Goal: Task Accomplishment & Management: Use online tool/utility

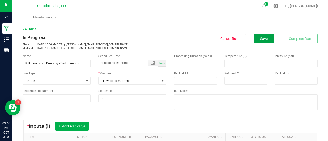
click at [260, 39] on span "Save" at bounding box center [264, 39] width 8 height 4
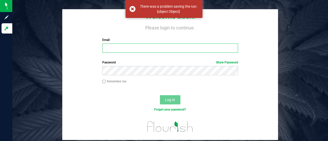
click at [135, 47] on input "Email" at bounding box center [170, 48] width 136 height 9
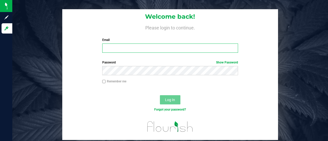
type input "sarah@curadorbrands.com"
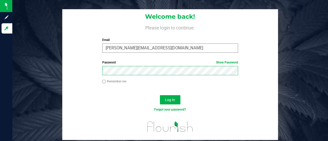
click at [160, 95] on button "Log In" at bounding box center [170, 99] width 20 height 9
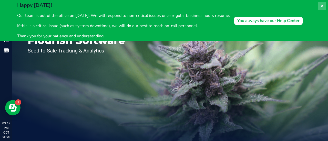
click at [324, 7] on button at bounding box center [321, 6] width 8 height 8
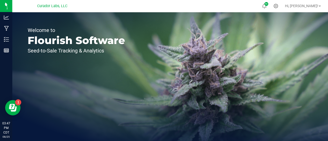
click at [204, 56] on div "Welcome to Flourish Software Seed-to-Sale Tracking & Analytics" at bounding box center [169, 76] width 315 height 129
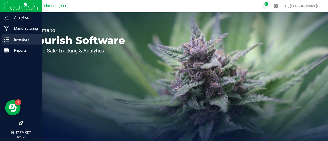
click at [28, 36] on p "Inventory" at bounding box center [24, 39] width 31 height 6
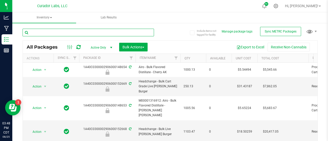
click at [49, 31] on input "text" at bounding box center [88, 33] width 131 height 8
type input "f"
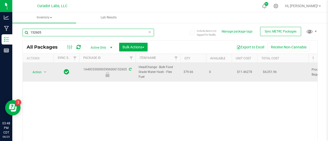
type input "152605"
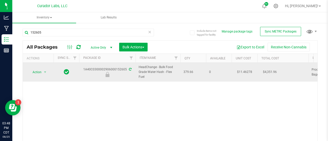
drag, startPoint x: 145, startPoint y: 77, endPoint x: 131, endPoint y: 69, distance: 15.6
copy tr "HeadChange - Bulk Food Grade Water Hash - Flex Fuel"
click at [43, 72] on span "select" at bounding box center [45, 72] width 4 height 4
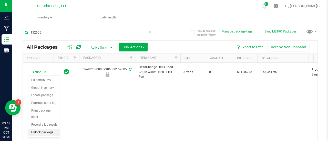
click at [48, 131] on li "Unlock package" at bounding box center [44, 133] width 32 height 8
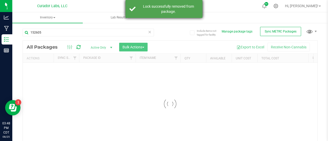
click at [162, 14] on div "Lock successfully removed from package." at bounding box center [163, 9] width 77 height 18
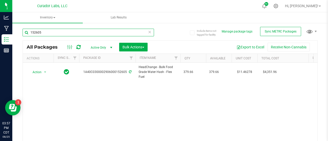
click at [145, 33] on input "152605" at bounding box center [88, 33] width 131 height 8
click at [151, 31] on input "152605" at bounding box center [88, 33] width 131 height 8
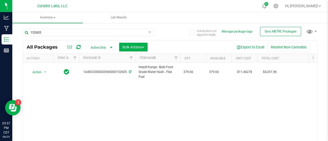
click at [148, 31] on icon at bounding box center [150, 32] width 4 height 6
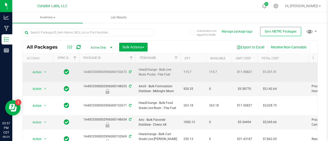
drag, startPoint x: 175, startPoint y: 72, endPoint x: 133, endPoint y: 65, distance: 41.8
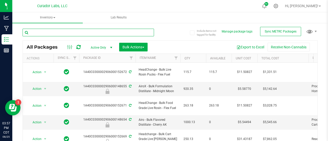
click at [61, 33] on input "text" at bounding box center [88, 33] width 131 height 8
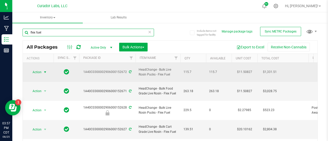
type input "flex fuel"
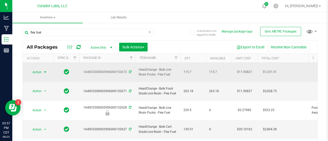
click at [40, 69] on span "Action" at bounding box center [35, 72] width 14 height 7
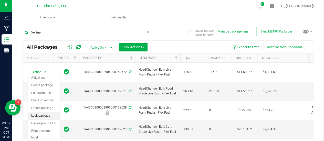
click at [44, 116] on li "Lock package" at bounding box center [44, 116] width 32 height 8
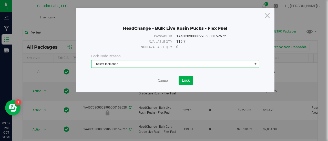
click at [123, 63] on span "Select lock code" at bounding box center [171, 63] width 161 height 7
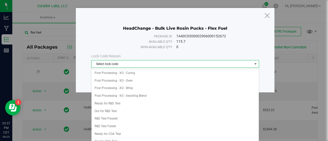
scroll to position [136, 0]
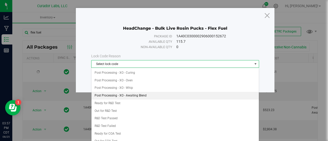
click at [139, 92] on li "Post Processing - XO - Awaiting Blend" at bounding box center [174, 96] width 167 height 8
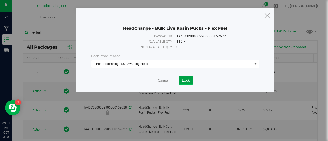
click at [186, 79] on span "Lock" at bounding box center [186, 80] width 8 height 4
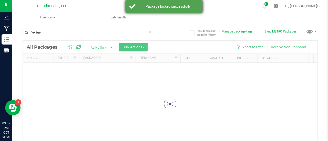
click at [155, 11] on div "Package locked successfully." at bounding box center [163, 6] width 77 height 13
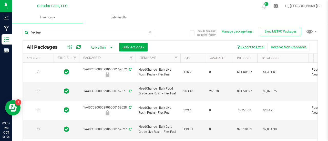
type input "2026-08-25"
type input "2026-08-21"
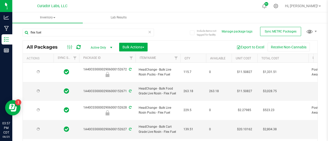
type input "2026-08-21"
type input "2026-07-07"
type input "2026-01-23"
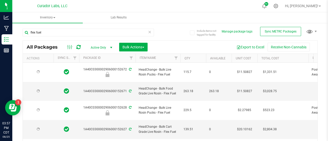
type input "2026-01-08"
type input "2026-01-03"
drag, startPoint x: 178, startPoint y: 86, endPoint x: 131, endPoint y: 81, distance: 47.1
copy tr "HeadChange - Bulk Food Grade Live Rosin - Flex Fuel"
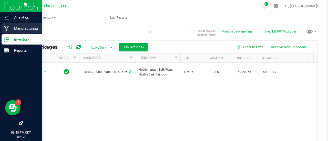
click at [4, 29] on icon at bounding box center [6, 28] width 5 height 5
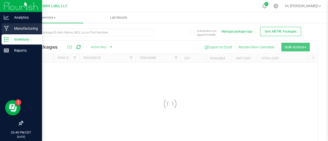
click at [8, 29] on icon at bounding box center [6, 28] width 5 height 5
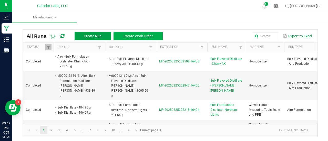
click at [106, 35] on button "Create Run" at bounding box center [92, 36] width 36 height 8
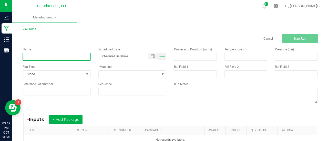
click at [69, 57] on input at bounding box center [57, 57] width 68 height 8
paste input "HeadChange - Bulk Food Grade Water Hash - Flex Fuel"
click at [34, 57] on input "HeadChange - Bulk Food Grade Water Hash - Flex Fuel" at bounding box center [57, 57] width 68 height 8
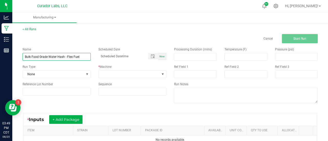
click at [62, 58] on input "Bulk Food Grade Water Hash - Flex Fuel" at bounding box center [57, 57] width 68 height 8
click at [65, 58] on input "Bulk Food Grade Water Hash - Flex Fuel" at bounding box center [57, 57] width 68 height 8
type input "Bulk Food Grade Live Rosin Pressing - Flex Fuel"
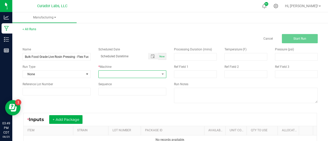
click at [119, 71] on span at bounding box center [129, 74] width 61 height 7
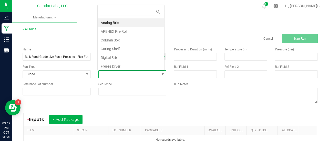
scroll to position [7, 66]
type input "v3"
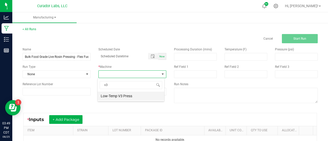
click at [130, 96] on li "Low-Temp V3 Press" at bounding box center [131, 96] width 67 height 9
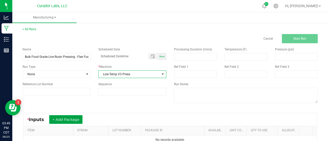
click at [64, 121] on button "+ Add Package" at bounding box center [65, 119] width 33 height 9
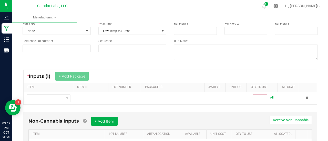
scroll to position [55, 0]
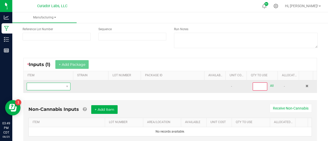
click at [48, 83] on span "NO DATA FOUND" at bounding box center [45, 86] width 37 height 7
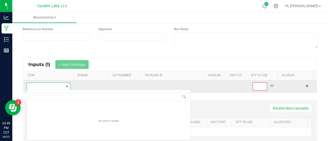
scroll to position [7, 42]
type input "HeadChange - Bulk Food Grade Water Hash - Flex Fuel"
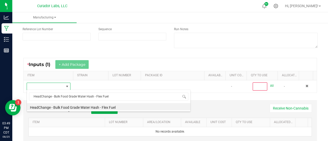
click at [112, 103] on div "HeadChange - Bulk Food Grade Water Hash - Flex Fuel HeadChange - Bulk Food Grad…" at bounding box center [109, 101] width 164 height 22
click at [112, 107] on li "HeadChange - Bulk Food Grade Water Hash - Flex Fuel" at bounding box center [108, 106] width 163 height 7
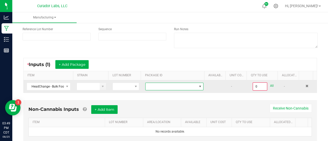
click at [157, 83] on span at bounding box center [170, 86] width 51 height 7
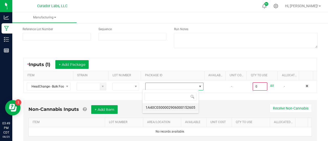
click at [164, 105] on li "1A40C0300002906000152605" at bounding box center [170, 107] width 56 height 9
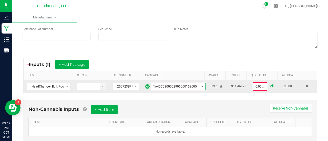
click at [270, 87] on link "All" at bounding box center [272, 85] width 4 height 7
type input "379.6600 g"
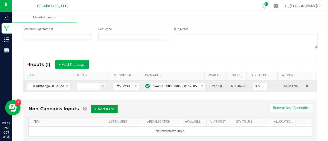
click at [115, 108] on button "+ Add Item" at bounding box center [104, 109] width 26 height 9
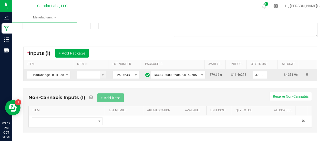
scroll to position [71, 0]
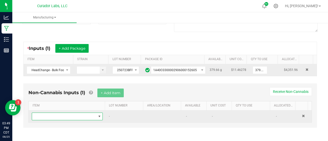
click at [78, 117] on span "NO DATA FOUND" at bounding box center [64, 116] width 64 height 7
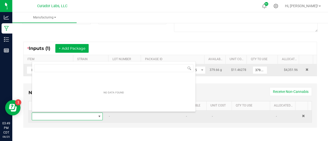
scroll to position [7, 68]
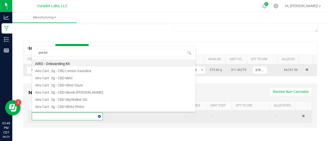
type input "pre-fold"
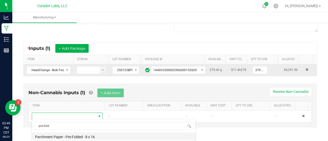
click at [93, 139] on li "Parchment Paper - Pre-Folded - 8 x 16" at bounding box center [113, 136] width 163 height 7
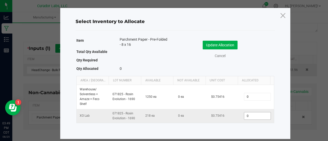
click at [251, 117] on input "0" at bounding box center [257, 115] width 26 height 7
type input "11"
click at [231, 44] on button "Update Allocation" at bounding box center [219, 45] width 35 height 9
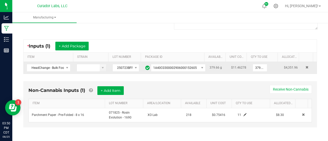
scroll to position [0, 0]
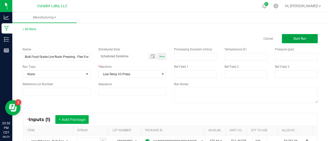
click at [289, 39] on button "Start Run" at bounding box center [300, 38] width 36 height 9
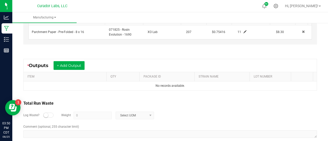
scroll to position [173, 0]
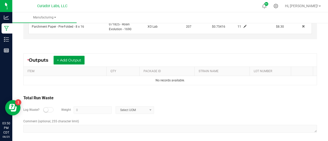
click at [61, 60] on button "+ Add Output" at bounding box center [68, 60] width 31 height 9
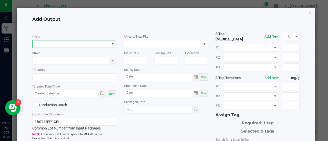
click at [51, 47] on span "NO DATA FOUND" at bounding box center [71, 43] width 77 height 7
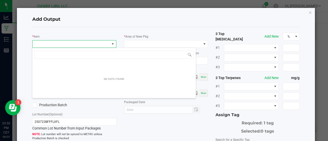
scroll to position [7, 83]
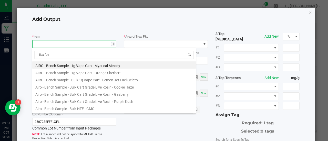
type input "flex fuel"
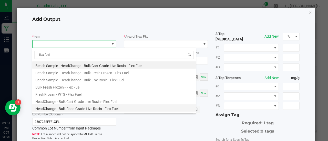
click at [105, 106] on li "HeadChange - Bulk Food Grade Live Rosin - Flex Fuel" at bounding box center [113, 107] width 163 height 7
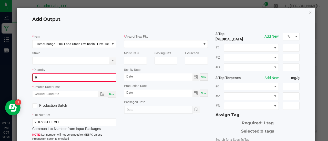
click at [77, 77] on input "0" at bounding box center [74, 77] width 83 height 7
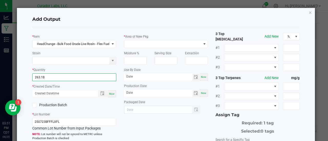
type input "263.1800 g"
click at [109, 95] on div "Now" at bounding box center [112, 93] width 8 height 7
type input "[DATE] 3:51 PM"
type input "[DATE]"
click at [47, 106] on label "Production Batch" at bounding box center [51, 104] width 38 height 5
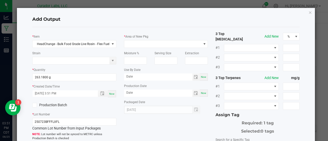
click at [0, 0] on input "Production Batch" at bounding box center [0, 0] width 0 height 0
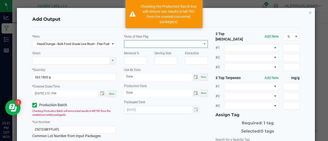
click at [173, 45] on span at bounding box center [162, 43] width 77 height 7
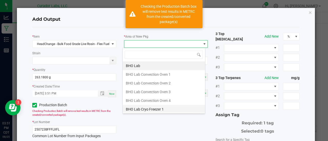
scroll to position [12, 0]
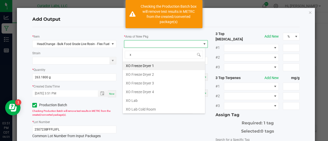
type input "xo"
click at [136, 97] on li "XO Lab" at bounding box center [164, 100] width 82 height 9
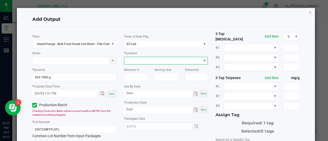
click at [133, 59] on span at bounding box center [162, 60] width 77 height 7
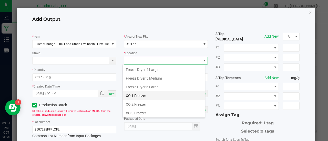
scroll to position [60, 0]
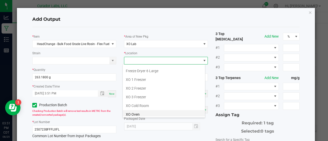
click at [139, 110] on li "XO Oven" at bounding box center [164, 114] width 82 height 9
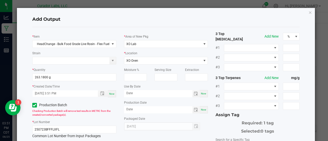
click at [203, 95] on div "Now" at bounding box center [203, 93] width 8 height 7
click at [139, 91] on input "[DATE]" at bounding box center [158, 93] width 68 height 6
type input "[DATE]"
click at [201, 110] on span "Now" at bounding box center [203, 109] width 5 height 3
type input "[DATE]"
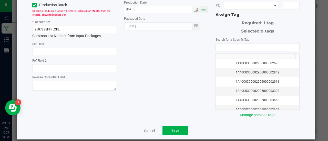
scroll to position [102, 0]
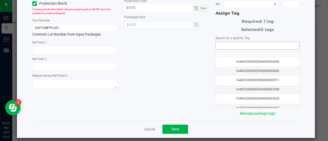
click at [217, 42] on input "NO DATA FOUND" at bounding box center [256, 45] width 83 height 7
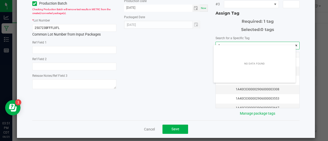
scroll to position [7, 82]
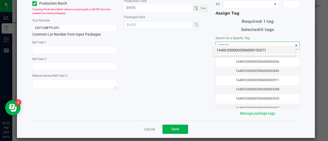
click at [223, 49] on li "1A40C0300002906000152671" at bounding box center [254, 50] width 82 height 9
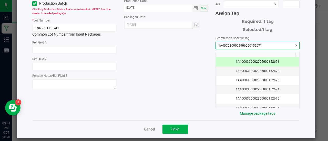
type input "1A40C0300002906000152671"
click at [168, 64] on div "* Item HeadChange - Bulk Food Grade Live Rosin - Flex Fuel Strain * Quantity 26…" at bounding box center [165, 23] width 275 height 187
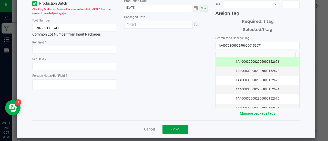
click at [176, 127] on span "Save" at bounding box center [175, 129] width 8 height 4
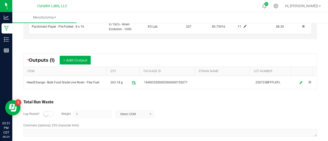
click at [138, 96] on div "Total Run Waste Log Waste? Weight 0 Select UOM Comment (optional, 255 character…" at bounding box center [170, 118] width 303 height 49
click at [79, 61] on button "+ Add Output" at bounding box center [75, 60] width 31 height 9
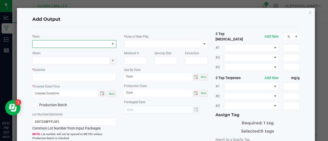
click at [35, 45] on span "NO DATA FOUND" at bounding box center [71, 43] width 77 height 7
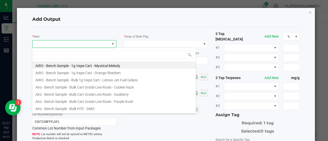
scroll to position [7, 83]
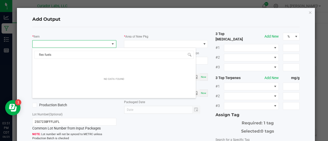
type input "flex fuel"
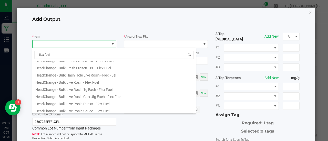
scroll to position [66, 0]
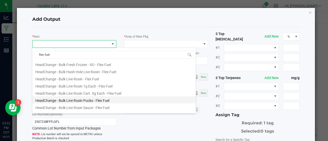
click at [102, 99] on li "HeadChange - Bulk Live Rosin Pucks - Flex Fuel" at bounding box center [113, 99] width 163 height 7
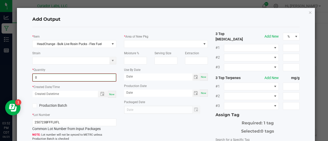
click at [67, 76] on input "0" at bounding box center [74, 77] width 83 height 7
type input "115.7000 g"
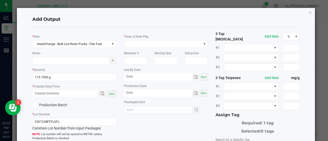
click at [109, 94] on span "Now" at bounding box center [111, 93] width 5 height 3
type input "[DATE] 3:53 PM"
type input "[DATE]"
click at [36, 105] on label "Production Batch" at bounding box center [51, 104] width 38 height 5
click at [0, 0] on input "Production Batch" at bounding box center [0, 0] width 0 height 0
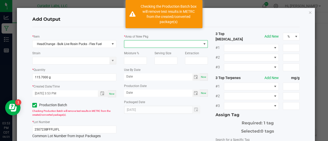
click at [166, 43] on span at bounding box center [162, 43] width 77 height 7
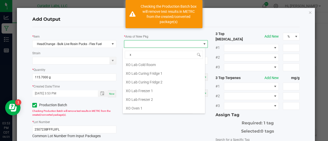
scroll to position [0, 0]
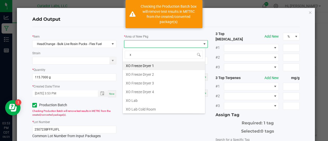
type input "xo"
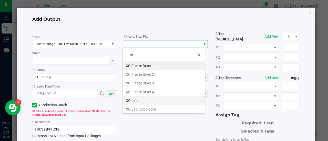
click at [146, 101] on li "XO Lab" at bounding box center [164, 100] width 82 height 9
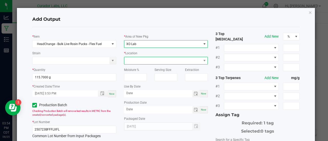
click at [138, 57] on span at bounding box center [162, 60] width 77 height 7
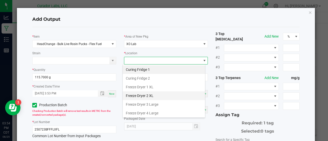
scroll to position [60, 0]
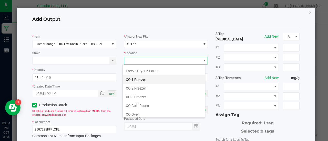
click at [142, 79] on li "XO 1 Freezer" at bounding box center [164, 79] width 82 height 9
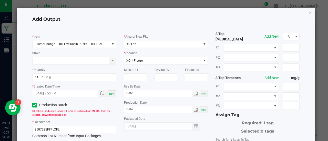
click at [200, 96] on div "Now" at bounding box center [203, 93] width 8 height 7
click at [137, 92] on input "[DATE]" at bounding box center [158, 93] width 68 height 6
type input "[DATE]"
click at [203, 108] on span "Now" at bounding box center [203, 109] width 5 height 3
type input "[DATE]"
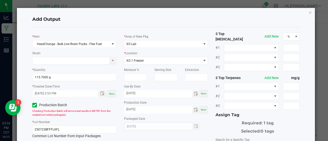
click at [206, 120] on div "* Area of New Pkg XO Lab * Location XO 1 Freezer Moisture % Serving Size Extrac…" at bounding box center [166, 80] width 92 height 99
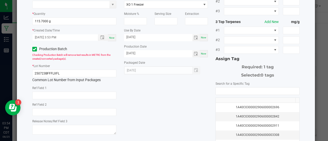
click at [223, 81] on label "Search for a Specific Tag" at bounding box center [232, 83] width 34 height 5
click at [223, 88] on input "NO DATA FOUND" at bounding box center [256, 91] width 83 height 7
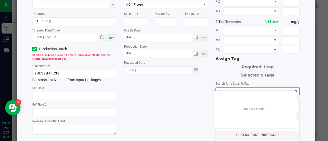
scroll to position [7, 82]
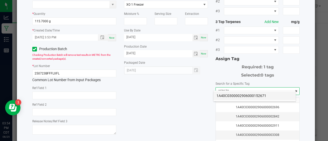
click at [223, 98] on li "1A40C0300002906000152671" at bounding box center [254, 95] width 82 height 9
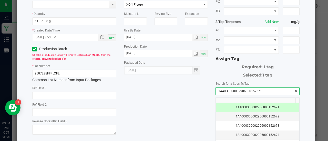
type input "1A40C0300002906000152671"
click at [169, 104] on div "* Item HeadChange - Bulk Live Rosin Pucks - Flex Fuel Strain * Quantity 115.700…" at bounding box center [165, 68] width 275 height 187
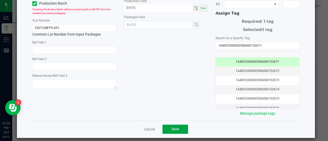
click at [171, 127] on span "Save" at bounding box center [175, 129] width 8 height 4
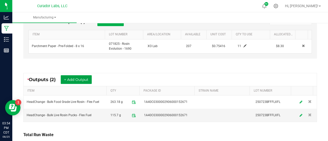
scroll to position [154, 0]
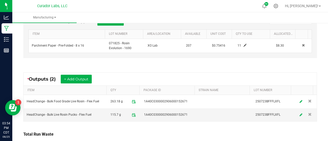
click at [192, 83] on div "* Outputs (2) + Add Output" at bounding box center [170, 79] width 293 height 13
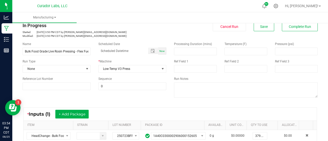
scroll to position [0, 0]
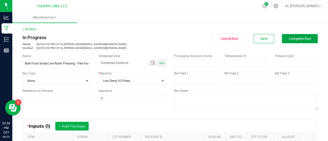
click at [291, 42] on button "Complete Run" at bounding box center [300, 38] width 36 height 9
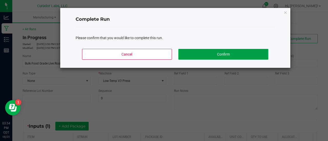
click at [212, 54] on button "Confirm" at bounding box center [223, 54] width 90 height 11
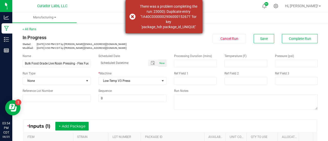
click at [191, 25] on div "There was a problem completing the run: 23000): Duplicate entry '1A40C030000290…" at bounding box center [168, 17] width 60 height 26
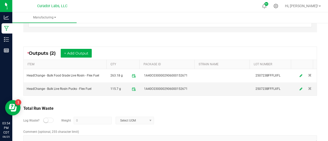
scroll to position [191, 0]
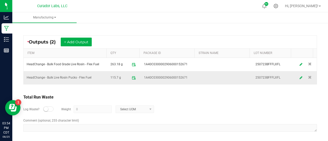
click at [165, 77] on span "1A40C0300002906000152671" at bounding box center [166, 77] width 44 height 5
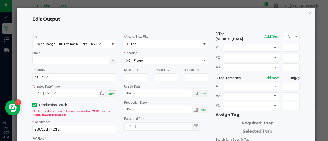
click at [204, 128] on div "[DATE]" at bounding box center [166, 126] width 84 height 8
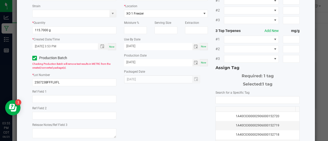
scroll to position [47, 0]
click at [224, 96] on input "NO DATA FOUND" at bounding box center [256, 99] width 83 height 7
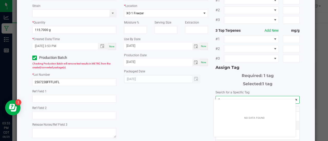
scroll to position [7, 82]
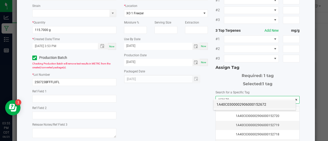
click at [226, 103] on li "1A40C0300002906000152672" at bounding box center [254, 104] width 82 height 9
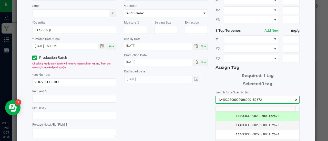
type input "1A40C0300002906000152672"
click at [175, 94] on div "* Item HeadChange - Bulk Live Rosin Pucks - Flex Fuel Strain * Quantity 115.700…" at bounding box center [165, 77] width 275 height 187
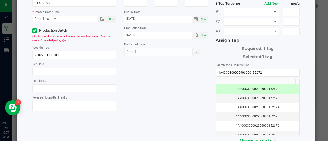
scroll to position [102, 0]
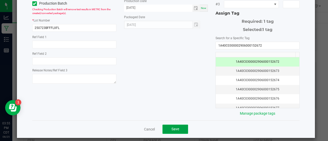
click at [175, 127] on span "Save" at bounding box center [175, 129] width 8 height 4
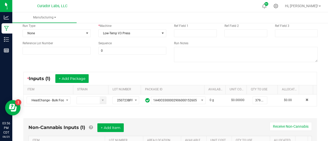
scroll to position [0, 0]
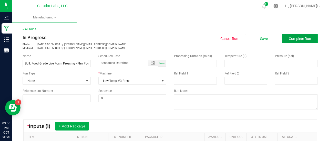
click at [287, 36] on button "Complete Run" at bounding box center [300, 38] width 36 height 9
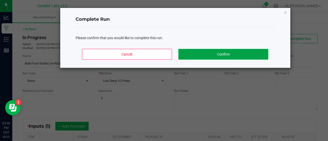
click at [256, 52] on button "Confirm" at bounding box center [223, 54] width 90 height 11
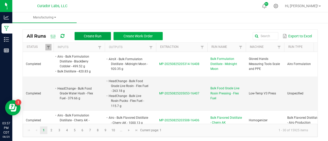
click at [85, 37] on span "Create Run" at bounding box center [93, 36] width 18 height 4
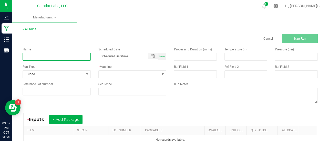
click at [55, 56] on input at bounding box center [57, 57] width 68 height 8
paste input "HeadChange - Bulk Food Grade Live Rosin - Flex Fuel"
click at [37, 57] on input "HeadChange - Bulk Food Grade Live Rosin - Flex Fuel" at bounding box center [57, 57] width 68 height 8
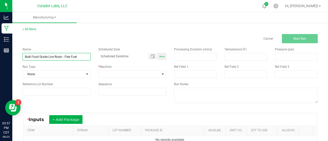
click at [63, 56] on input "Bulk Food Grade Live Rosin - Flex Fuel" at bounding box center [57, 57] width 68 height 8
type input "Bulk Food Grade Live Rosin Decarb - Flex Fuel"
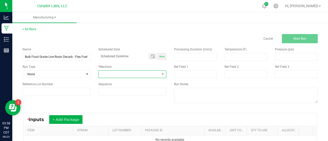
click at [152, 74] on span at bounding box center [129, 74] width 61 height 7
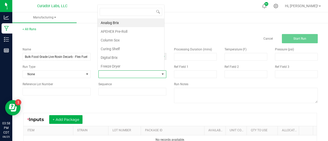
scroll to position [7, 66]
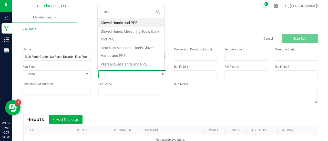
type input "oven"
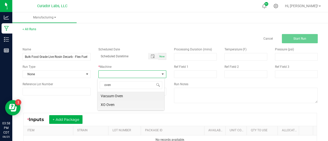
click at [116, 105] on li "XO Oven" at bounding box center [131, 104] width 67 height 9
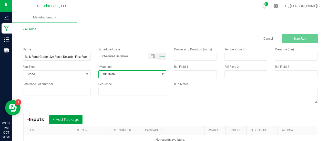
click at [73, 121] on button "+ Add Package" at bounding box center [65, 119] width 33 height 9
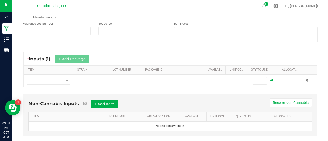
scroll to position [62, 0]
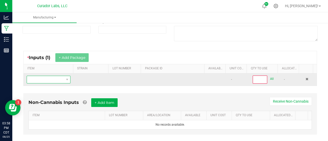
click at [55, 77] on span "NO DATA FOUND" at bounding box center [45, 79] width 37 height 7
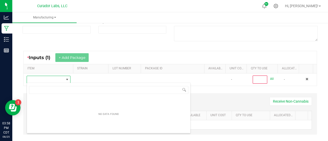
scroll to position [25585, 25550]
click at [49, 91] on body "Analytics Manufacturing Inventory Reports 03:58 PM CDT [DATE] 08/25 Curador Lab…" at bounding box center [164, 70] width 328 height 141
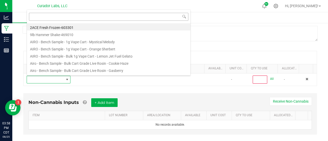
type input "HeadChange - Bulk Food Grade Live Rosin - Flex Fuel"
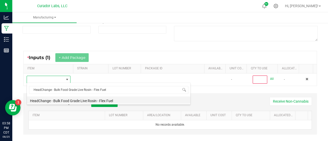
click at [75, 99] on li "HeadChange - Bulk Food Grade Live Rosin - Flex Fuel" at bounding box center [108, 99] width 163 height 7
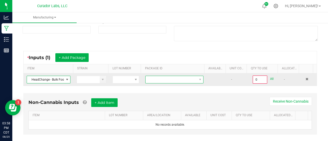
click at [163, 77] on span at bounding box center [170, 79] width 51 height 7
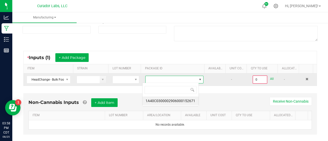
scroll to position [7, 56]
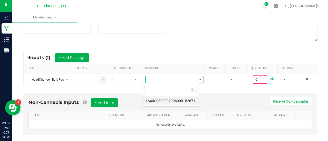
click at [173, 97] on li "1A40C0300002906000152671" at bounding box center [170, 100] width 56 height 9
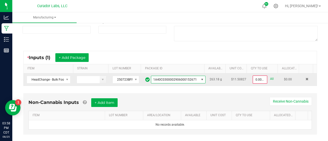
click at [270, 78] on link "All" at bounding box center [272, 78] width 4 height 7
type input "263.1800 g"
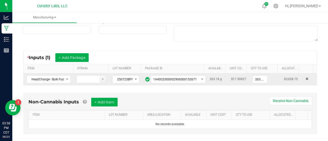
click at [262, 57] on div "* Inputs (1) + Add Package" at bounding box center [170, 57] width 293 height 13
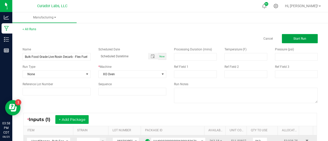
click at [289, 41] on button "Start Run" at bounding box center [300, 38] width 36 height 9
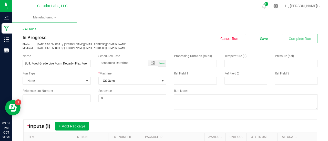
click at [30, 31] on div "< All Runs In Progress Started: [DATE] 3:58 PM CDT by [PERSON_NAME][EMAIL_ADDRE…" at bounding box center [170, 38] width 295 height 23
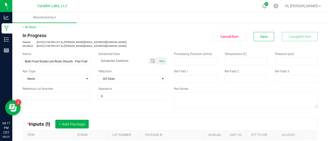
scroll to position [2, 0]
